Goal: Information Seeking & Learning: Learn about a topic

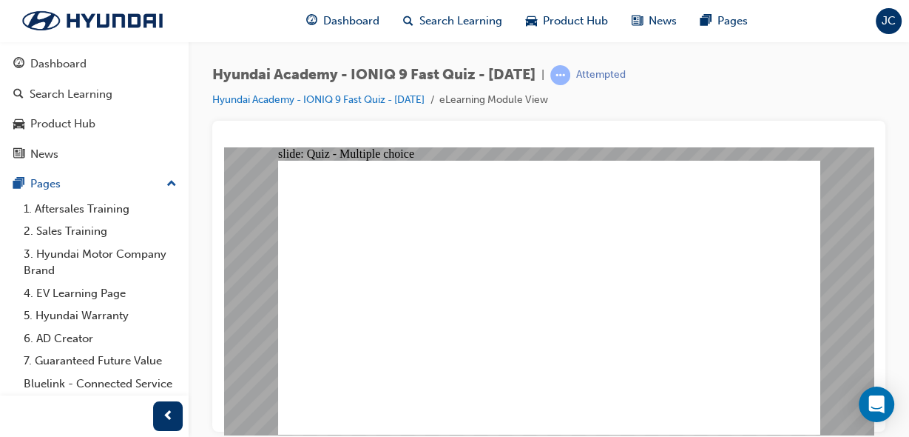
checkbox input "true"
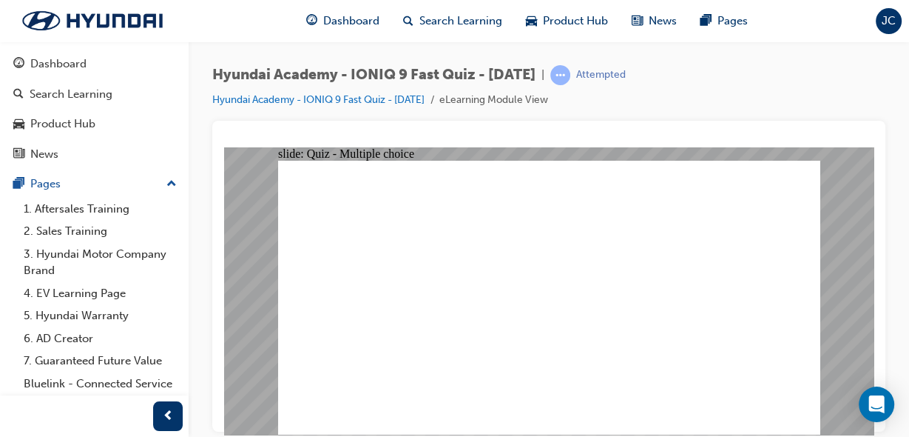
radio input "true"
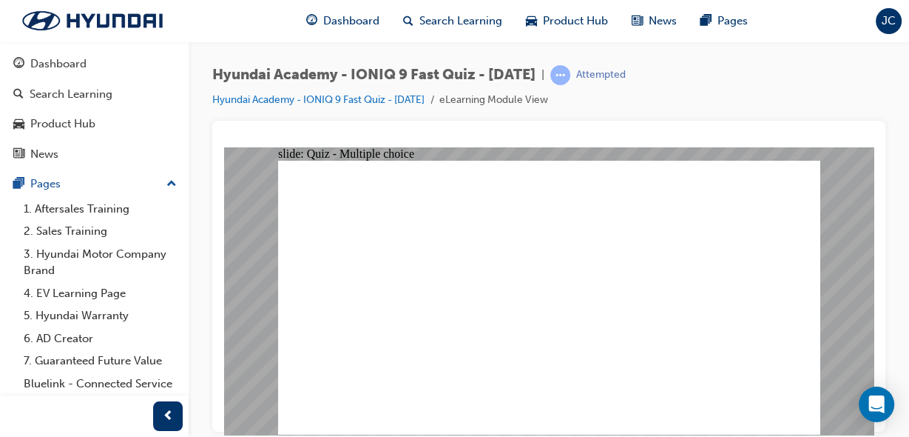
checkbox input "true"
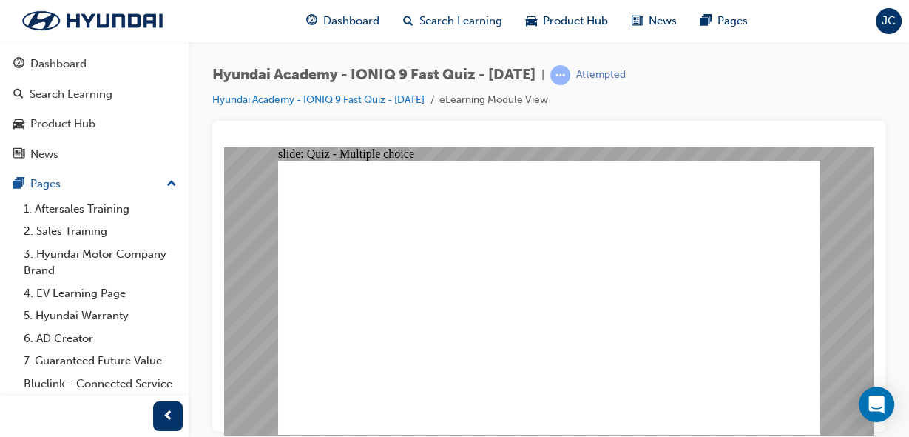
radio input "false"
radio input "true"
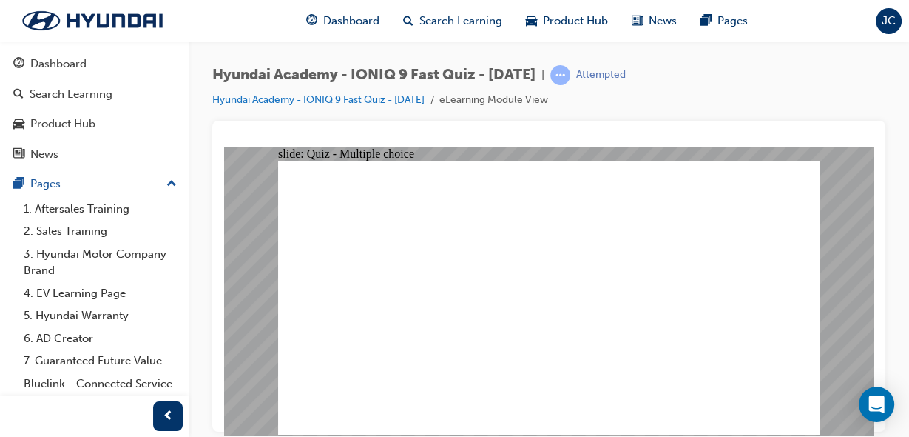
radio input "true"
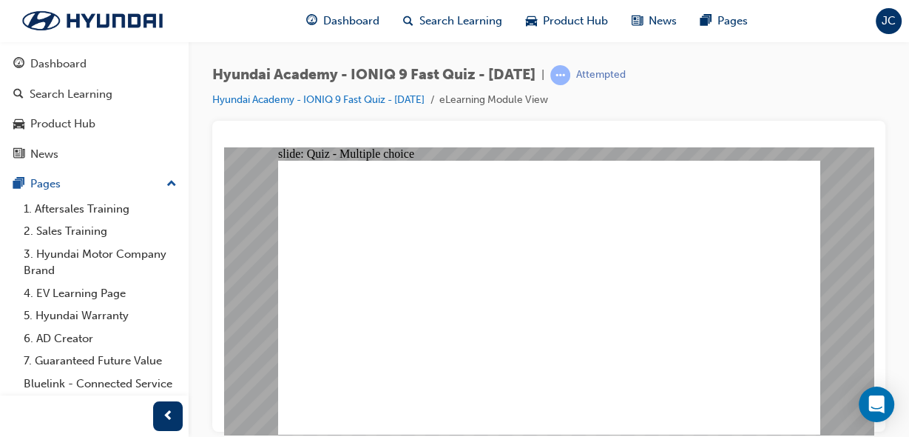
radio input "true"
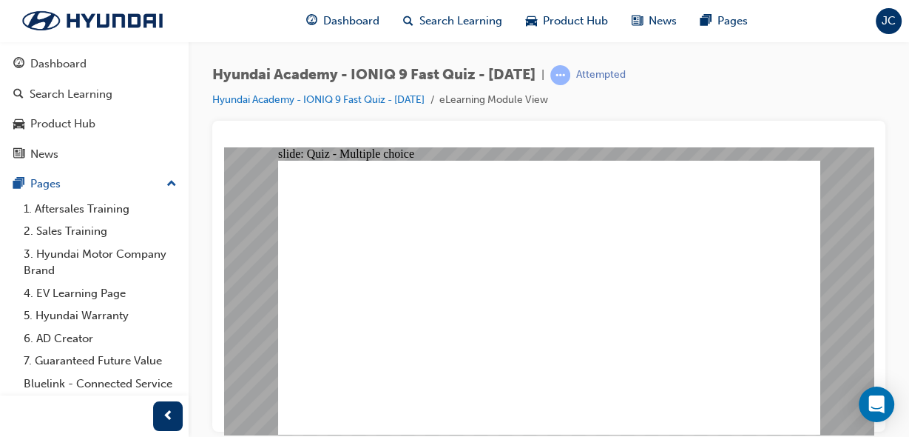
radio input "true"
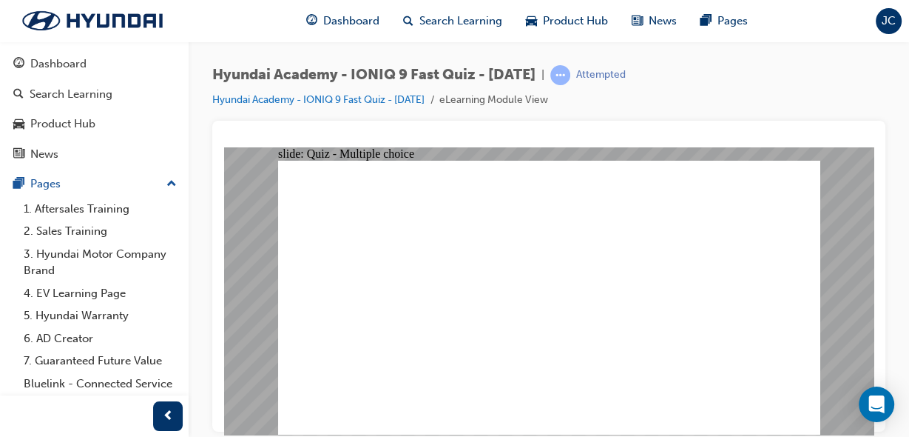
radio input "false"
radio input "true"
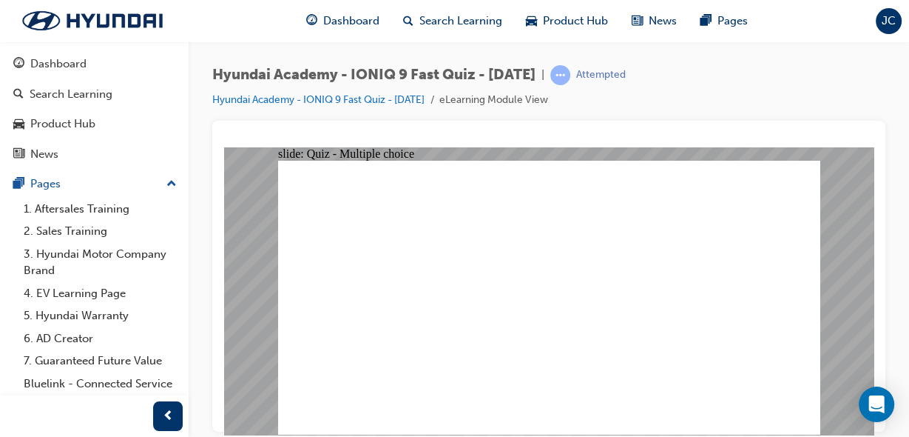
radio input "true"
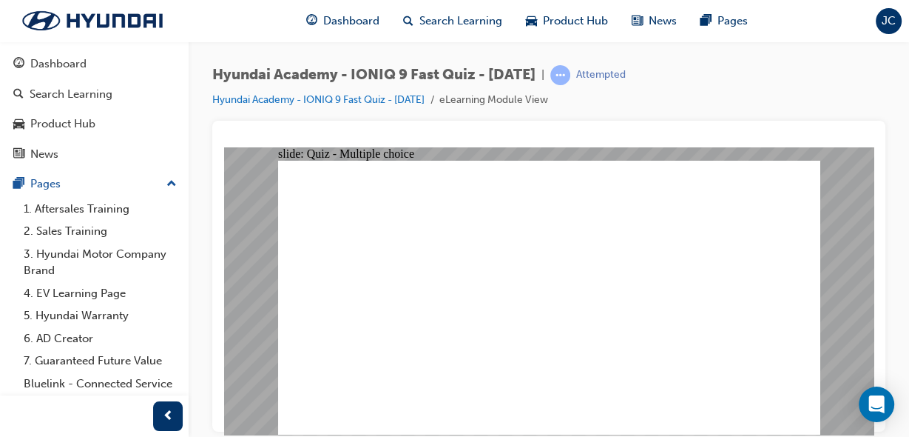
radio input "true"
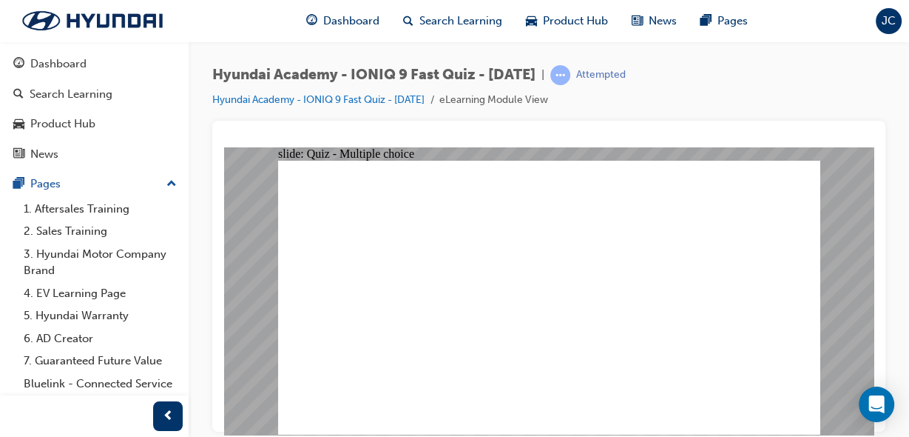
radio input "true"
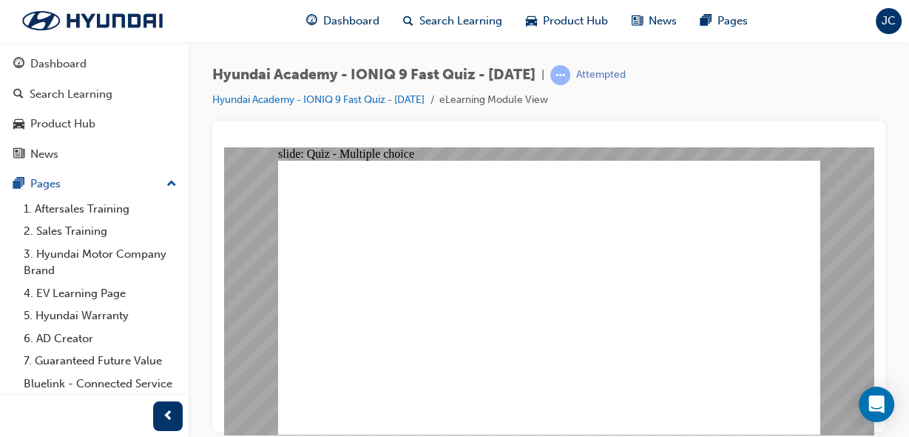
radio input "true"
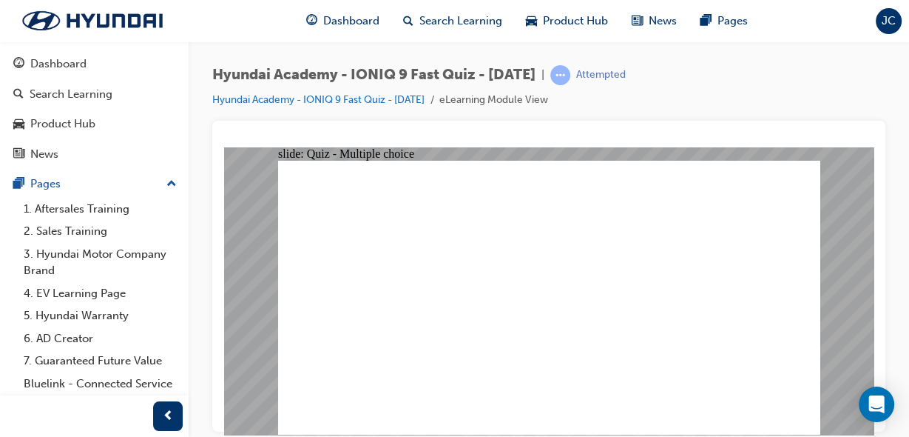
radio input "true"
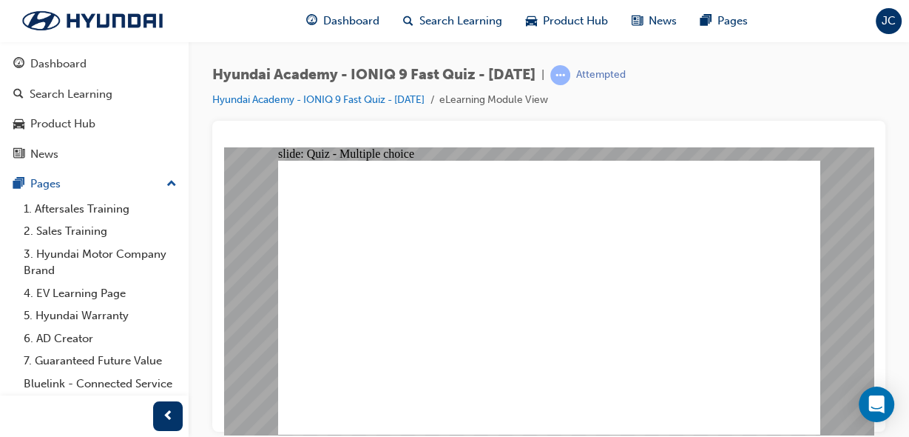
radio input "true"
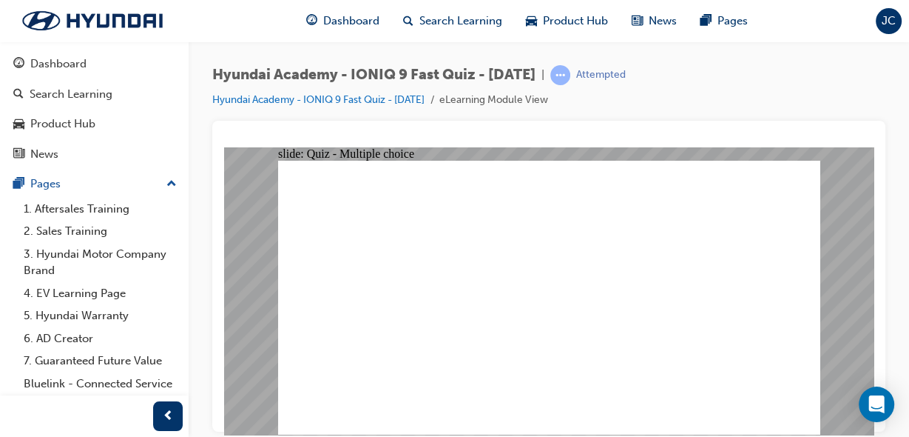
radio input "true"
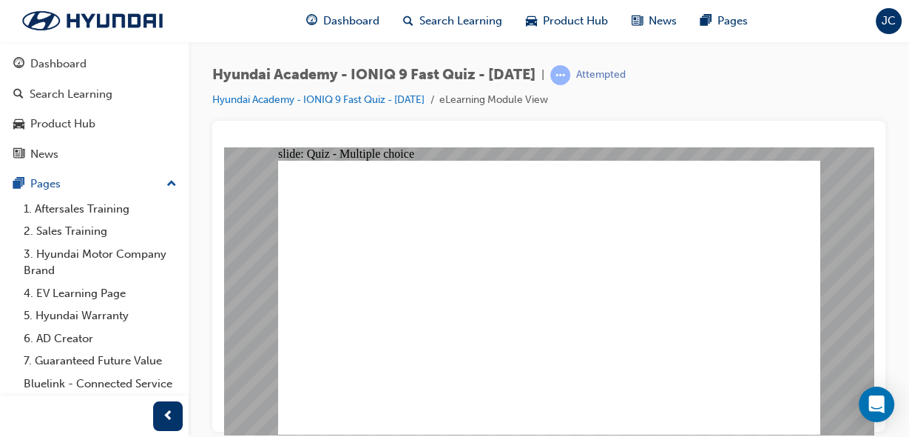
radio input "true"
checkbox input "true"
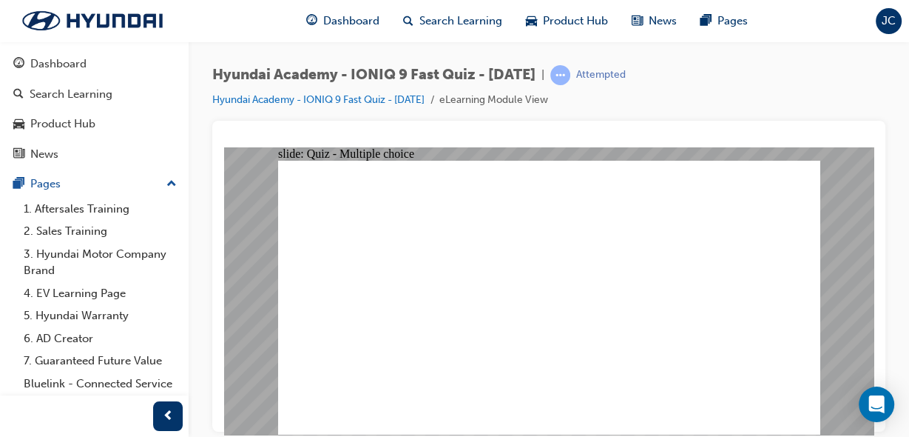
checkbox input "true"
checkbox input "false"
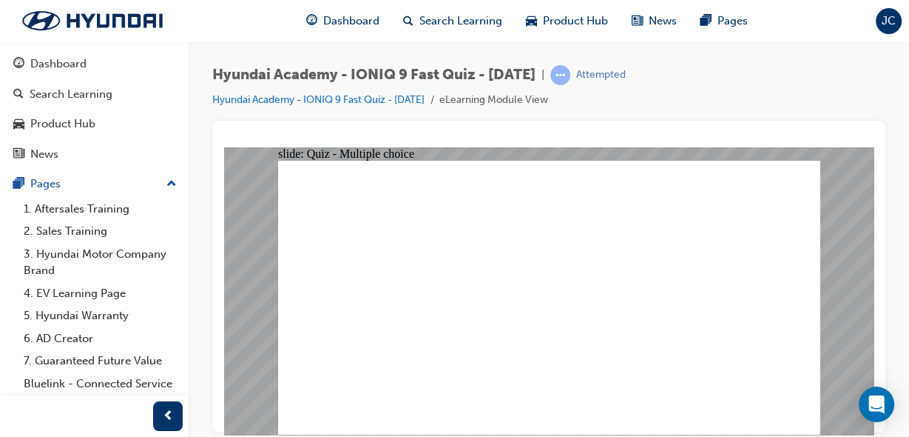
checkbox input "true"
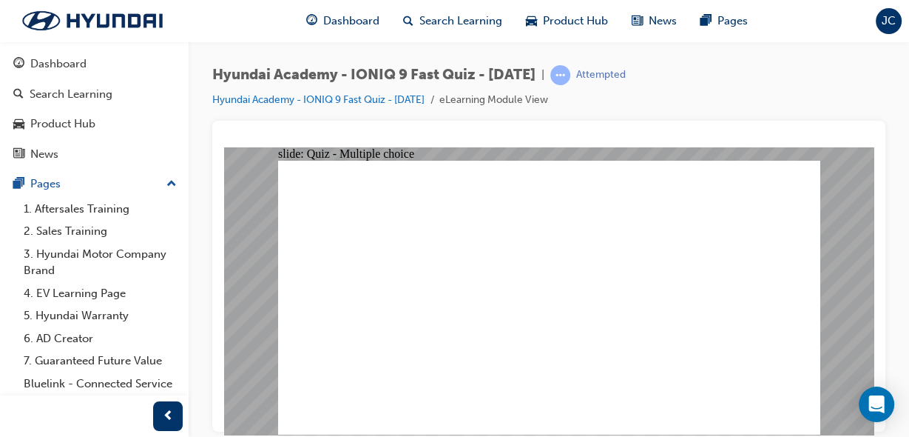
radio input "true"
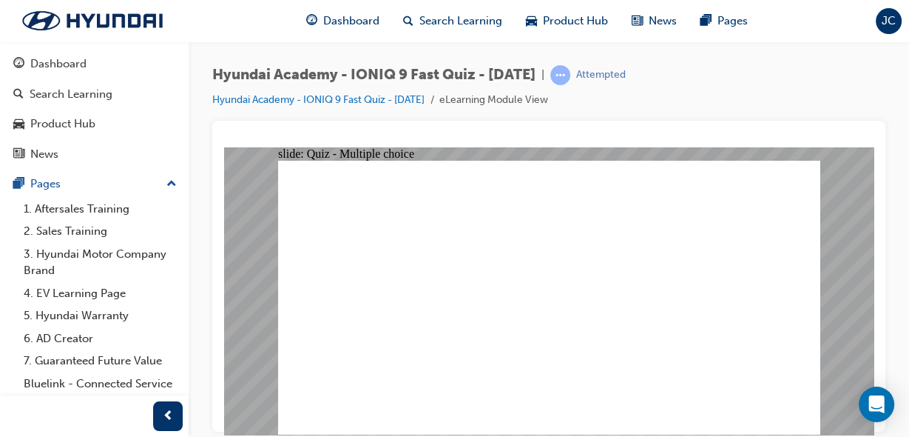
radio input "true"
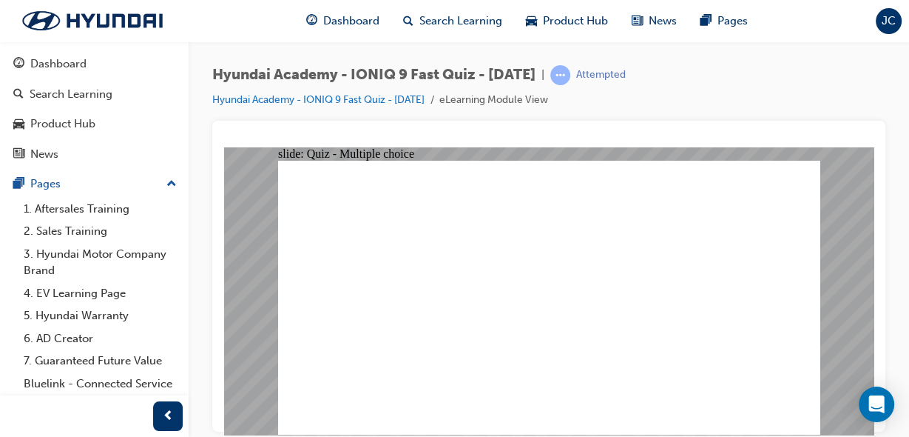
checkbox input "true"
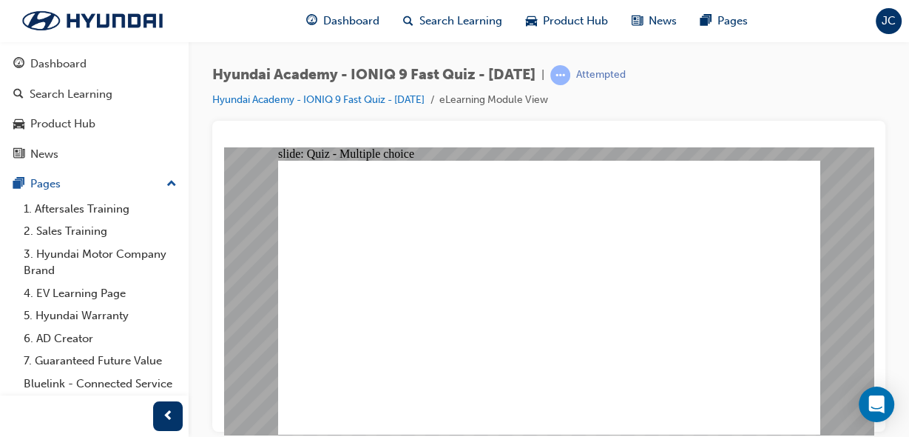
radio input "true"
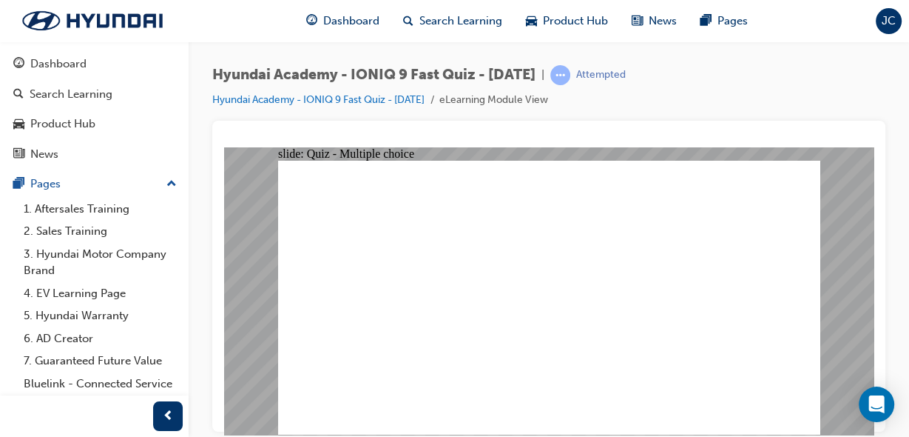
radio input "true"
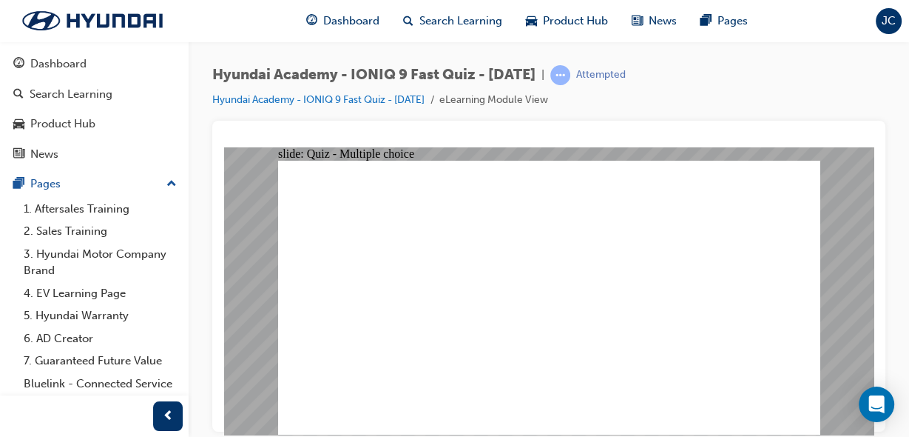
radio input "true"
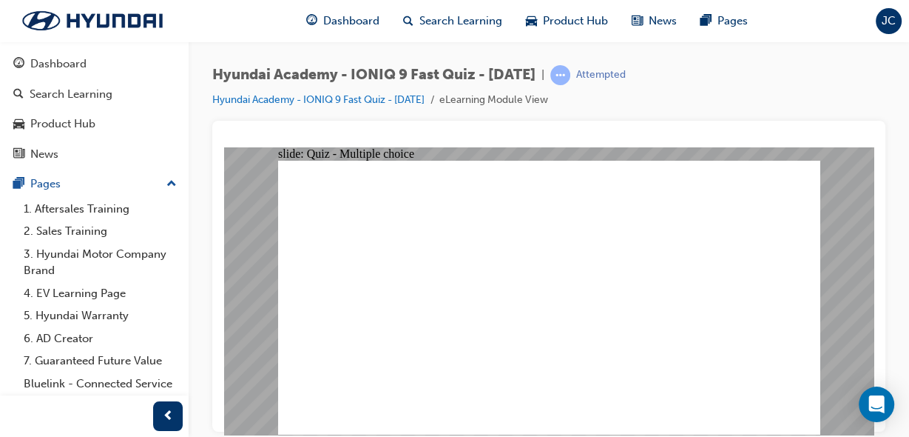
radio input "true"
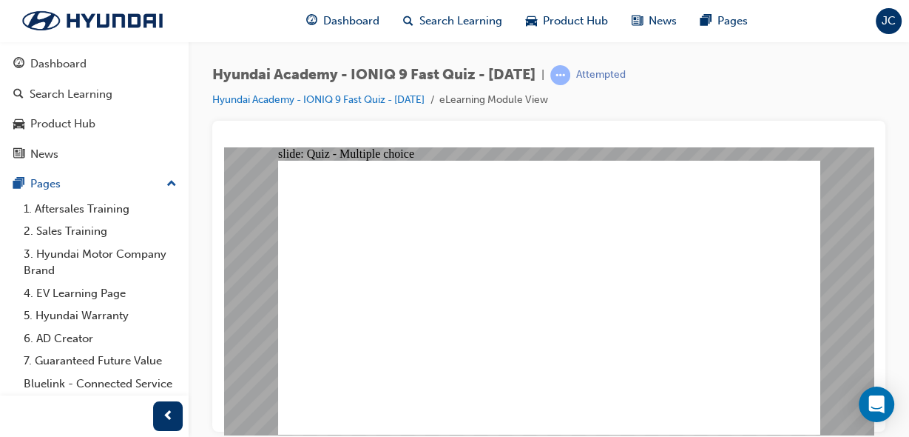
radio input "true"
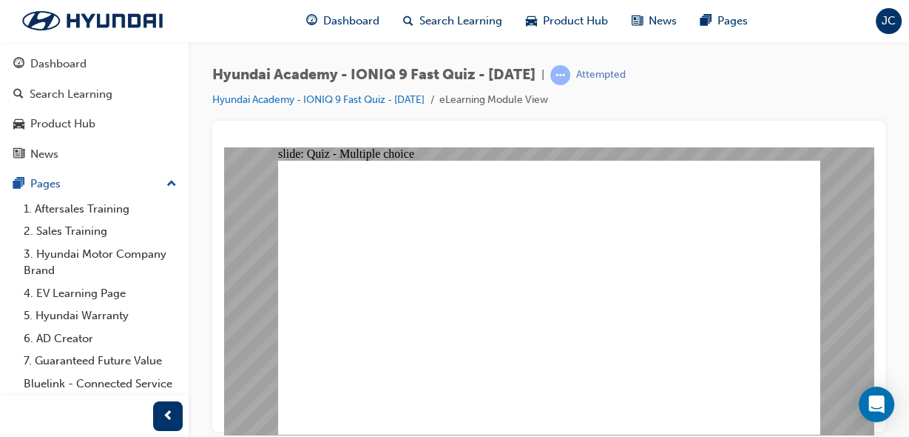
radio input "false"
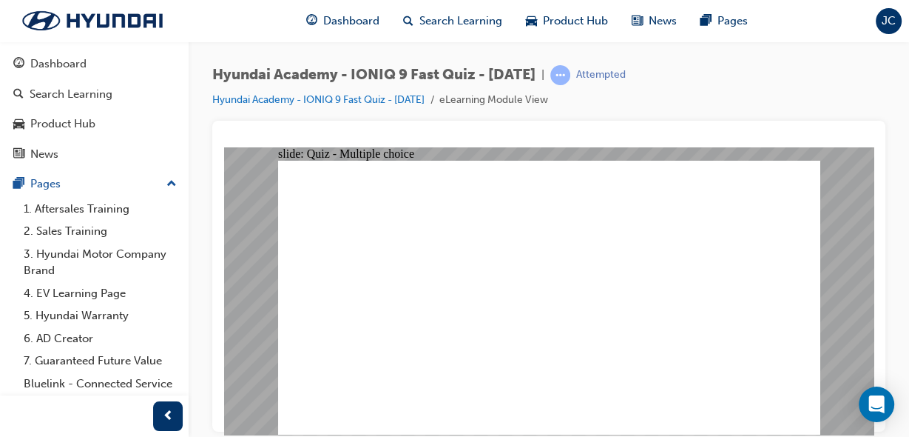
radio input "true"
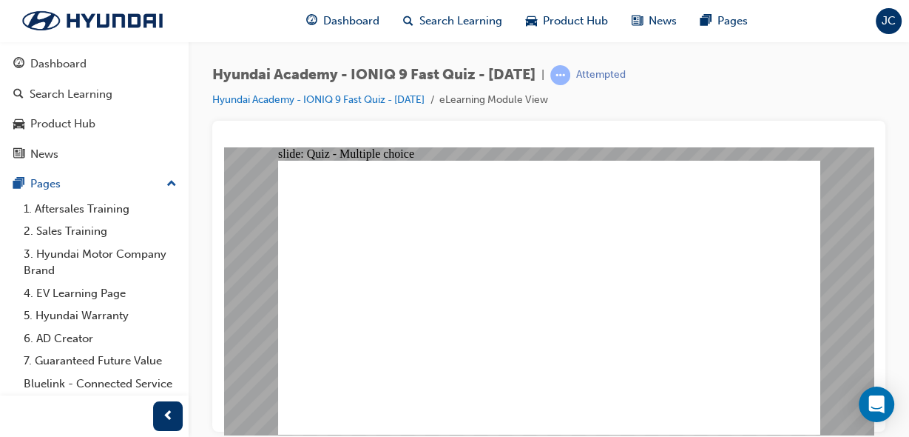
radio input "true"
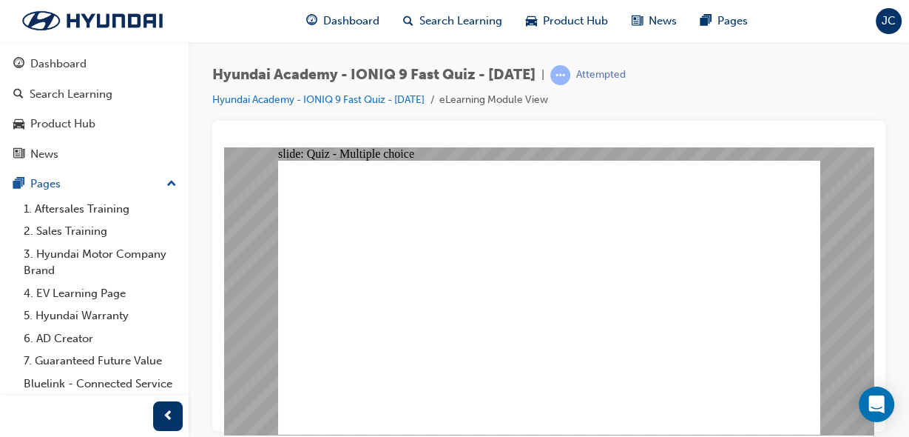
radio input "true"
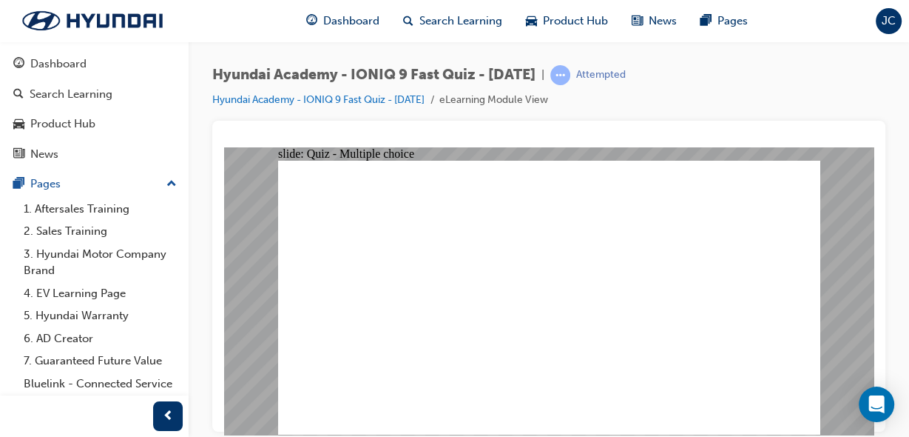
radio input "true"
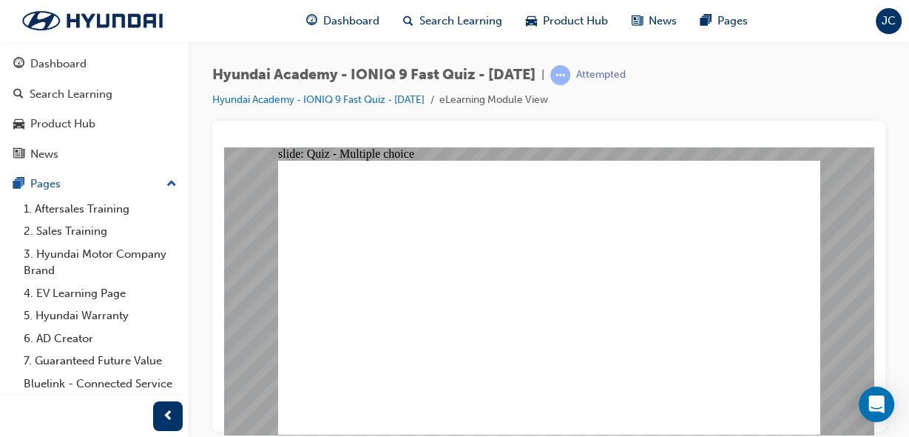
radio input "true"
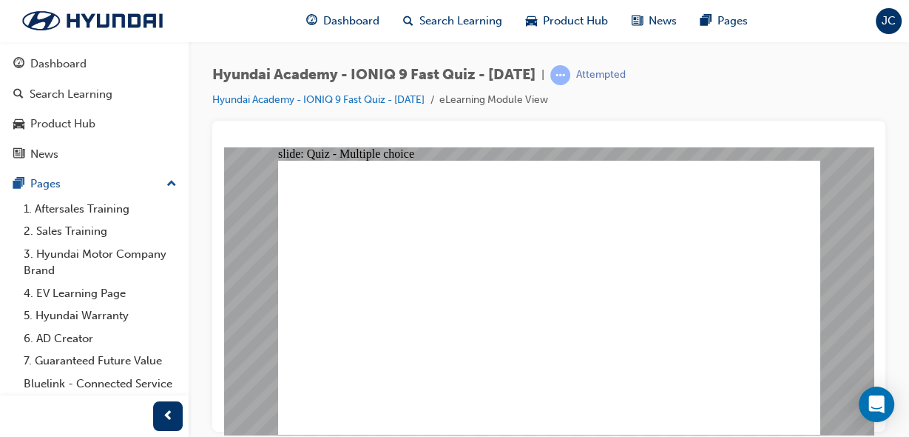
radio input "true"
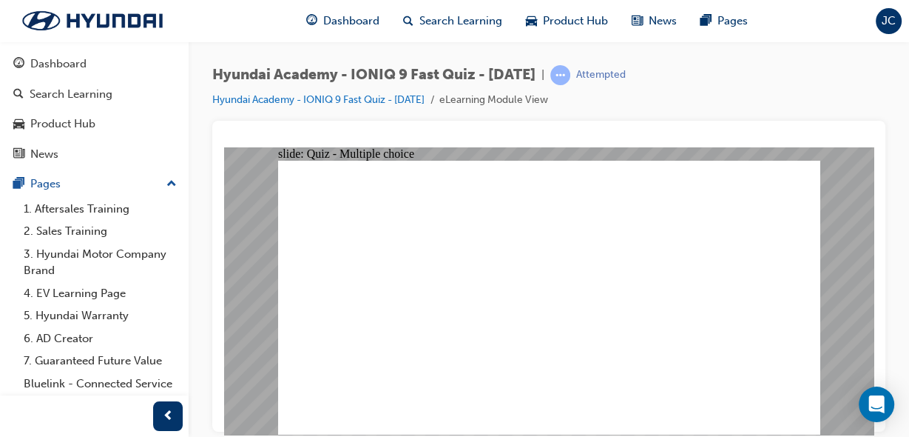
radio input "true"
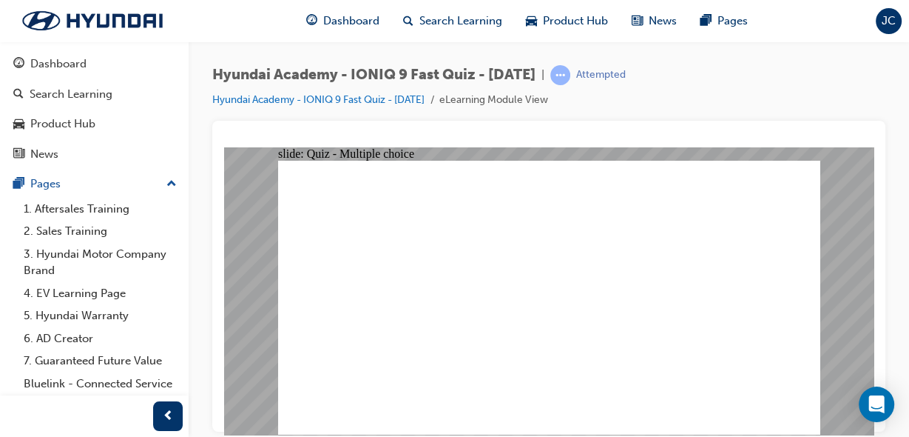
checkbox input "true"
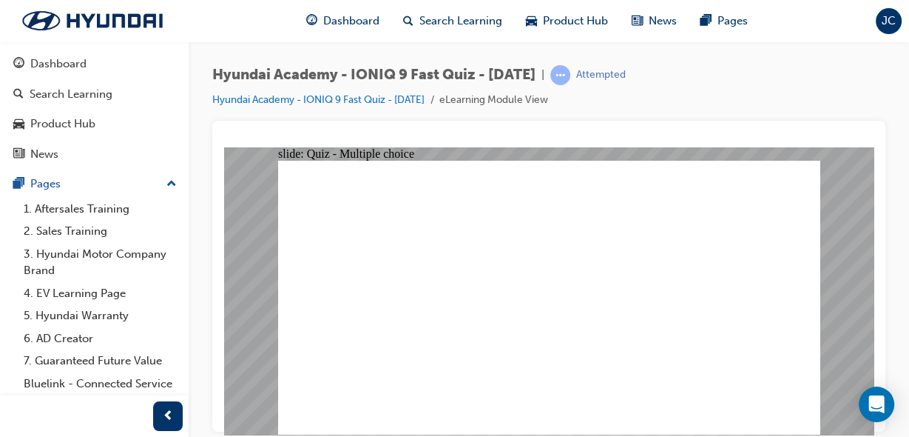
checkbox input "true"
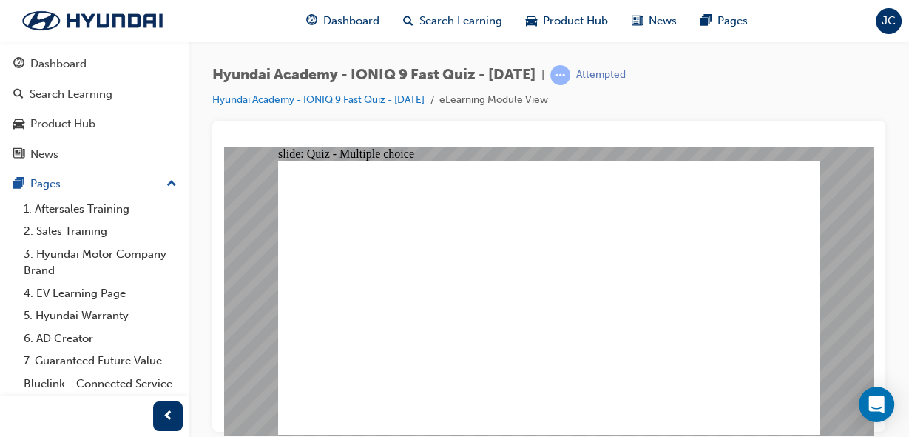
radio input "true"
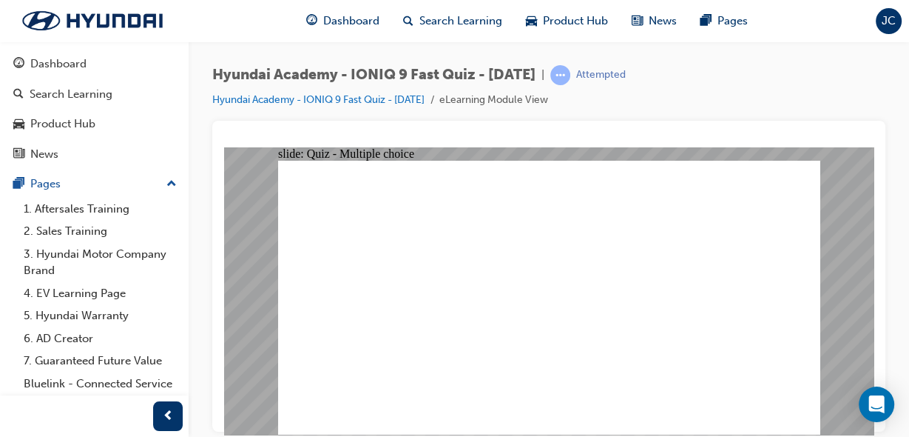
radio input "true"
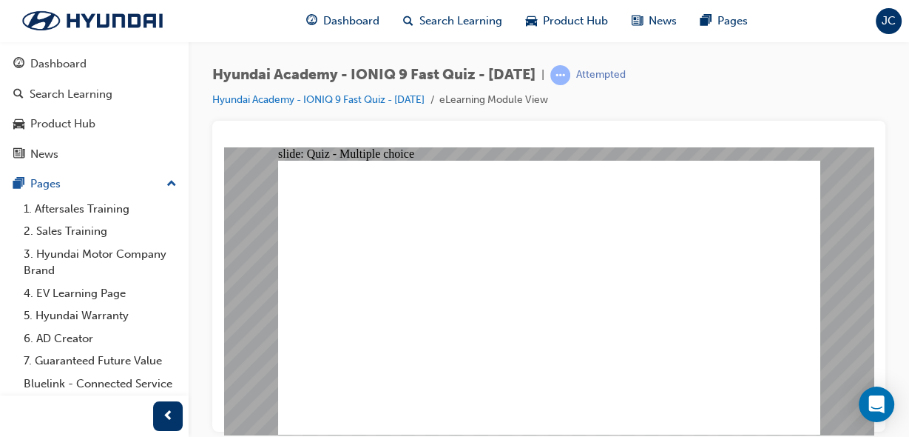
checkbox input "true"
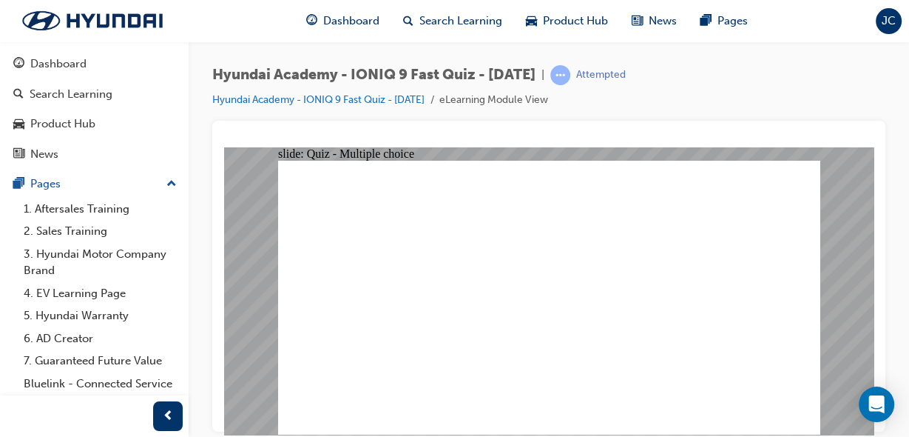
radio input "true"
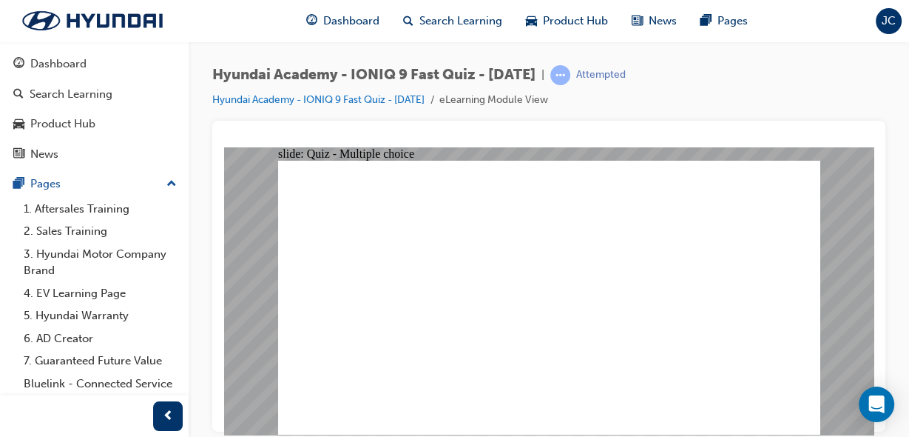
radio input "true"
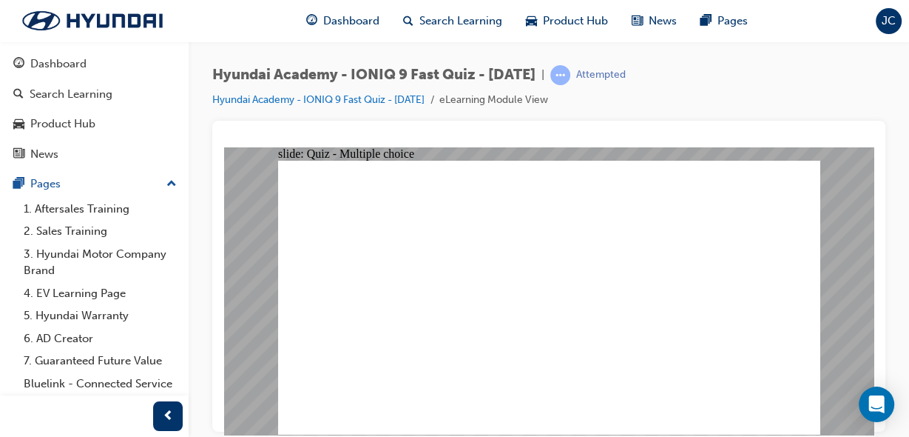
radio input "true"
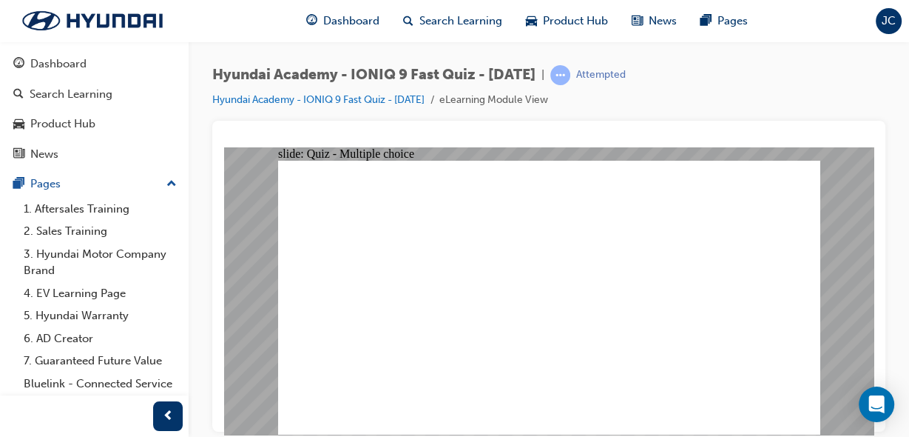
radio input "true"
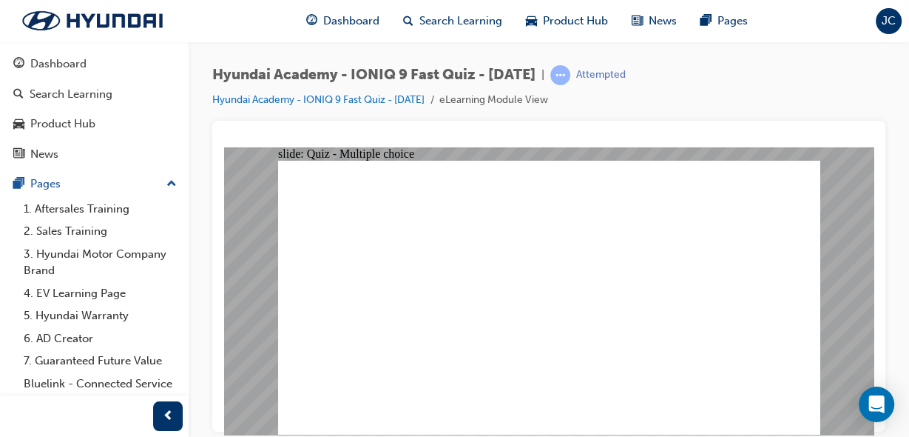
radio input "true"
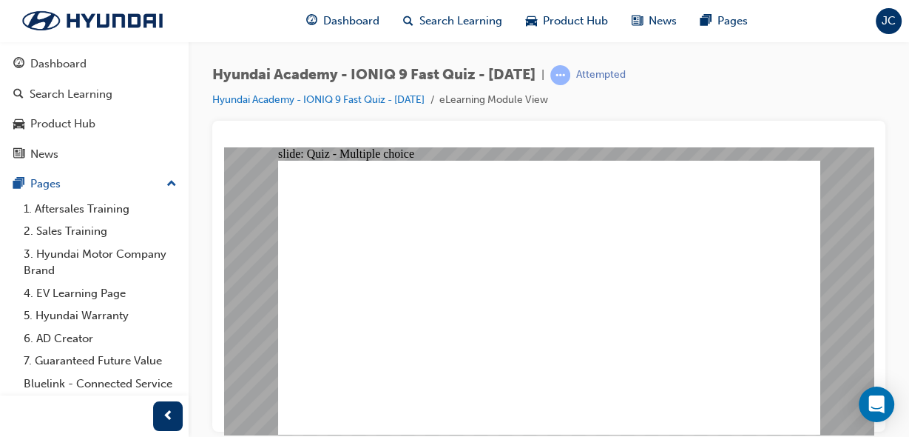
radio input "true"
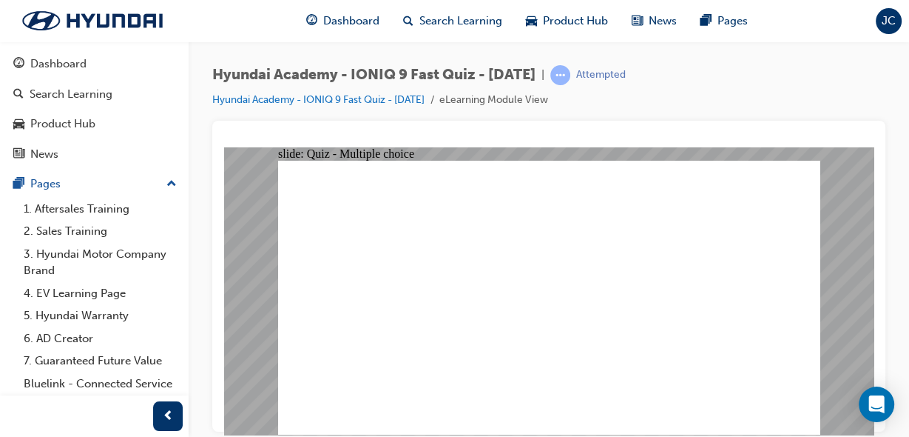
radio input "true"
